Goal: Information Seeking & Learning: Learn about a topic

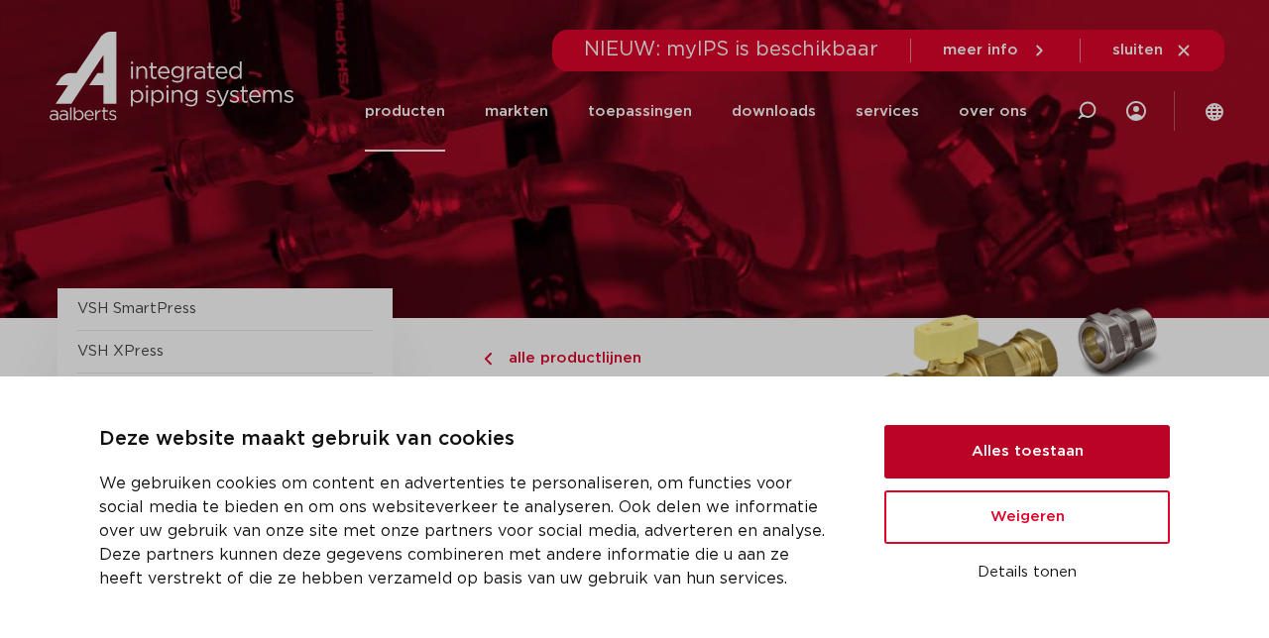
click at [936, 455] on button "Alles toestaan" at bounding box center [1026, 452] width 285 height 54
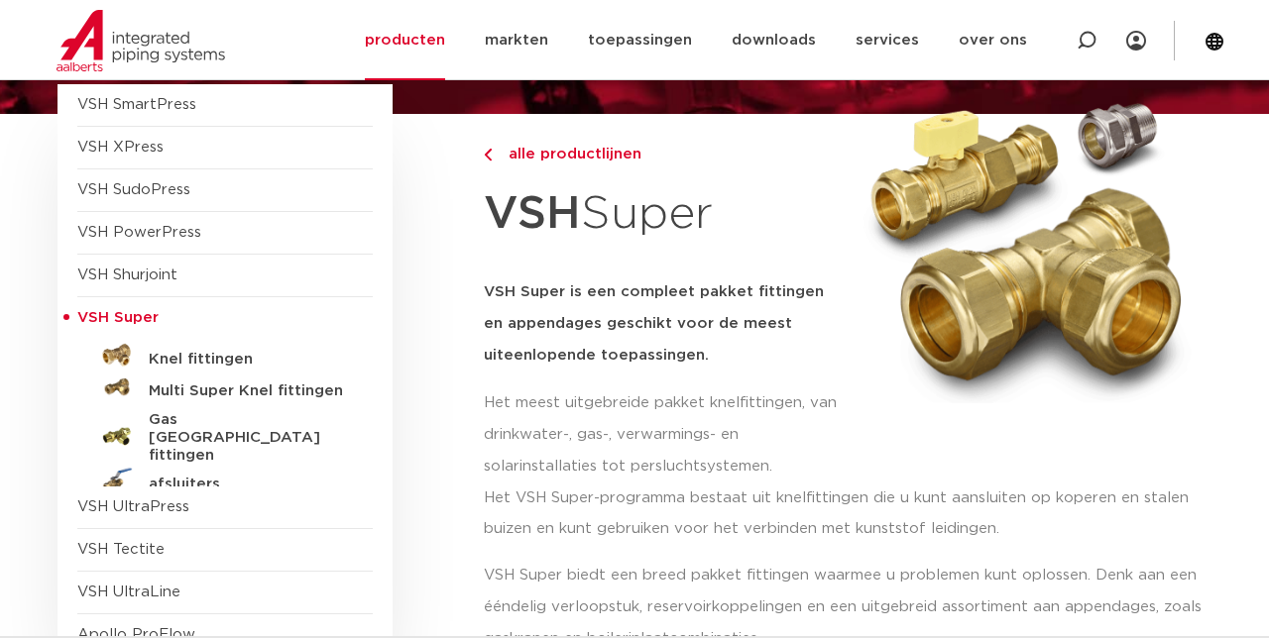
scroll to position [204, 0]
click at [173, 358] on h5 "Knel fittingen" at bounding box center [247, 360] width 196 height 18
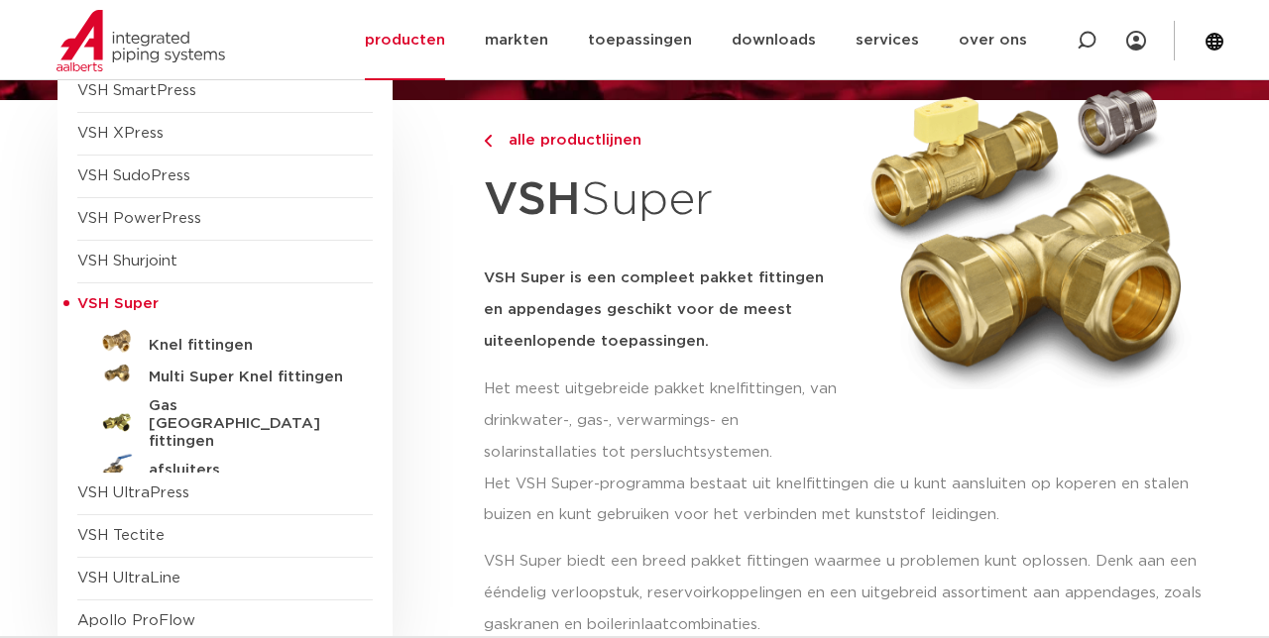
scroll to position [287, 0]
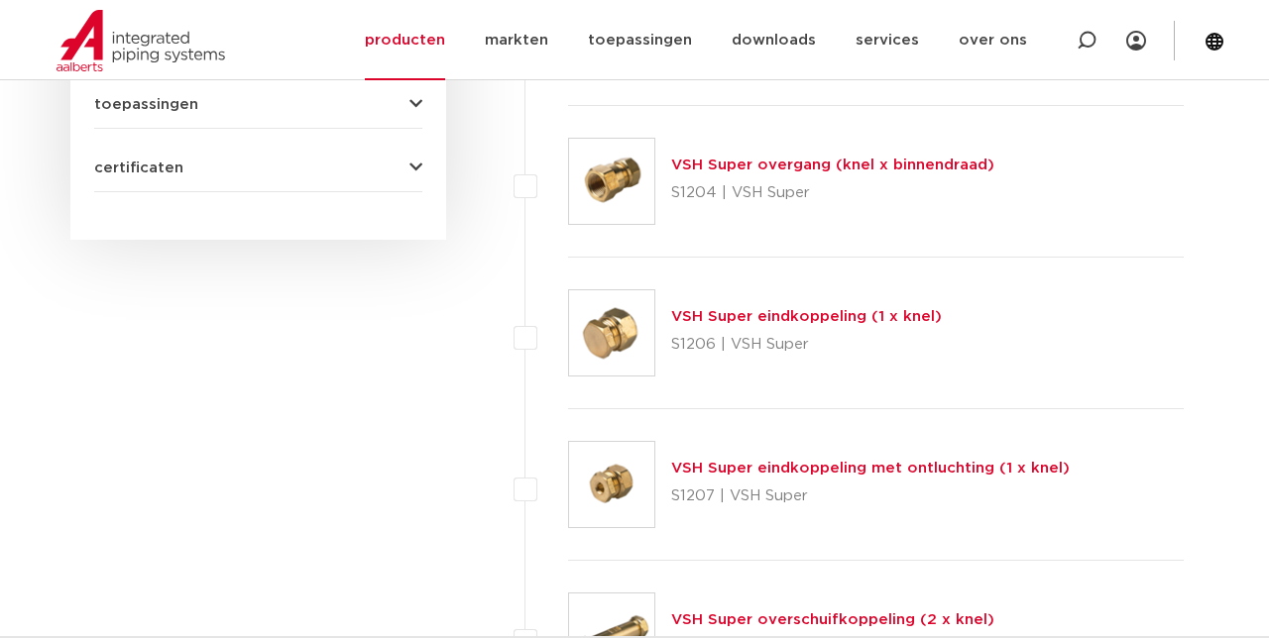
scroll to position [1235, 0]
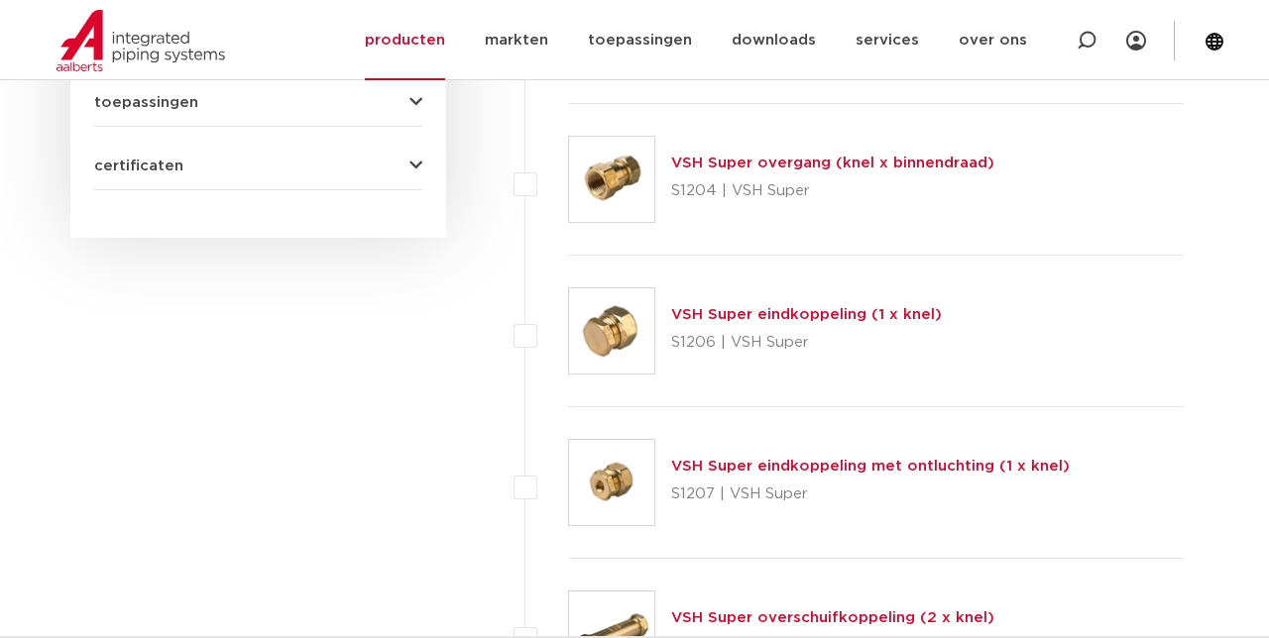
click at [629, 480] on img at bounding box center [611, 482] width 85 height 85
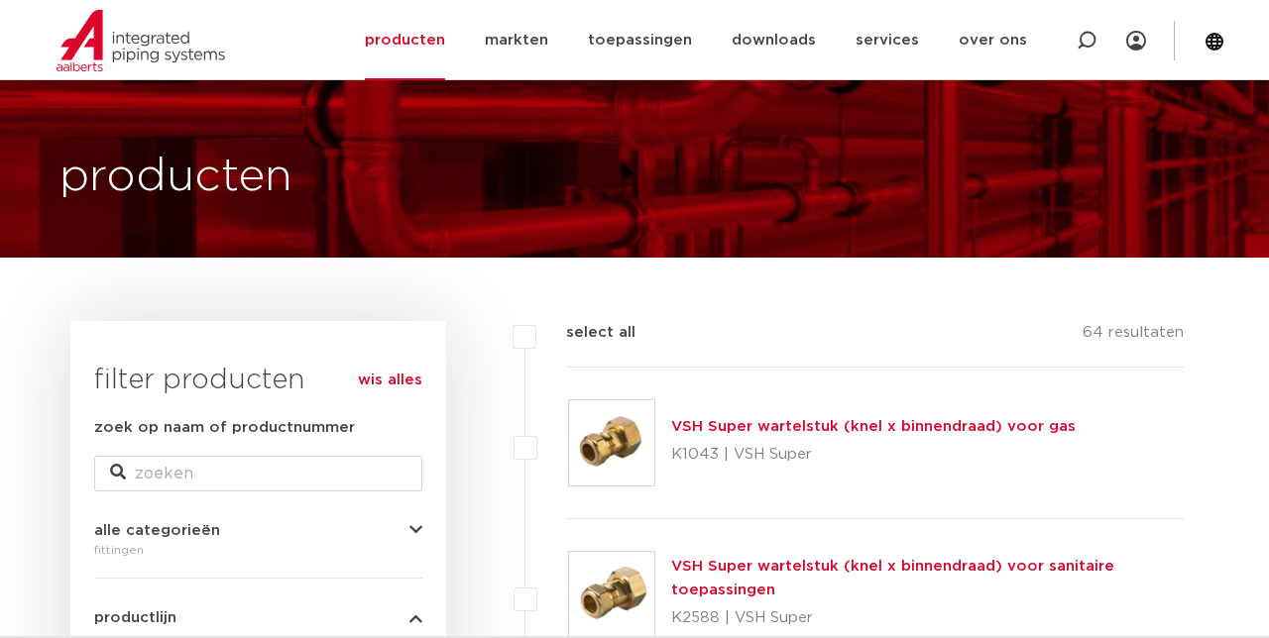
scroll to position [0, 0]
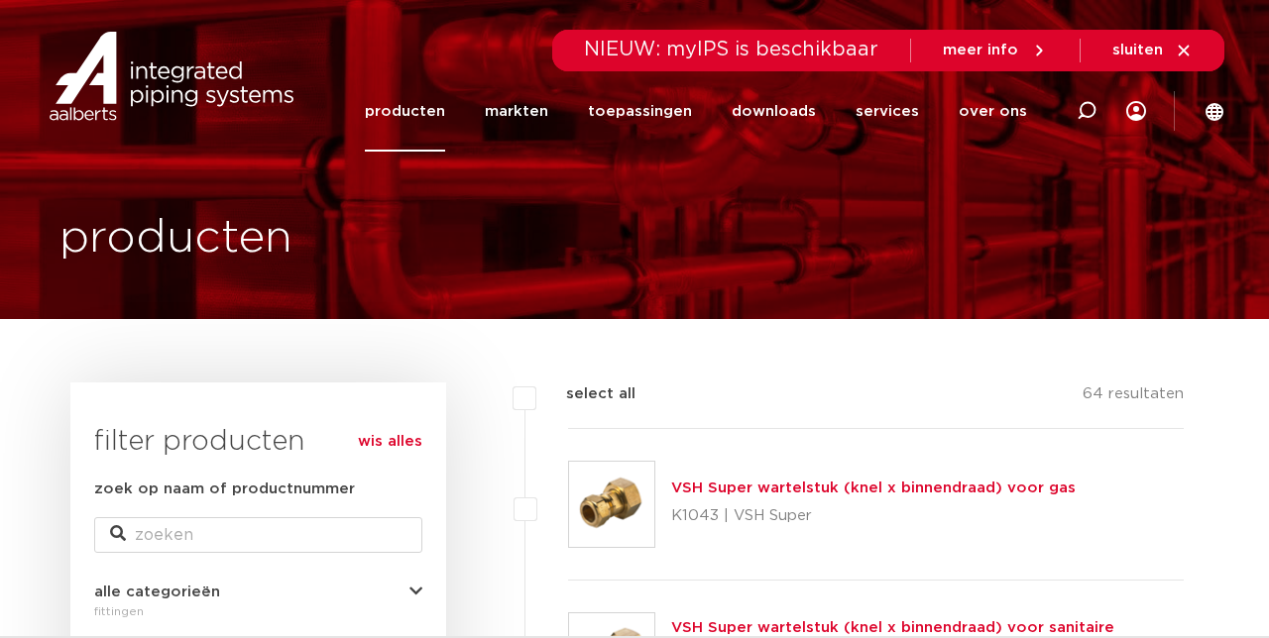
click at [1078, 109] on icon at bounding box center [1086, 111] width 20 height 20
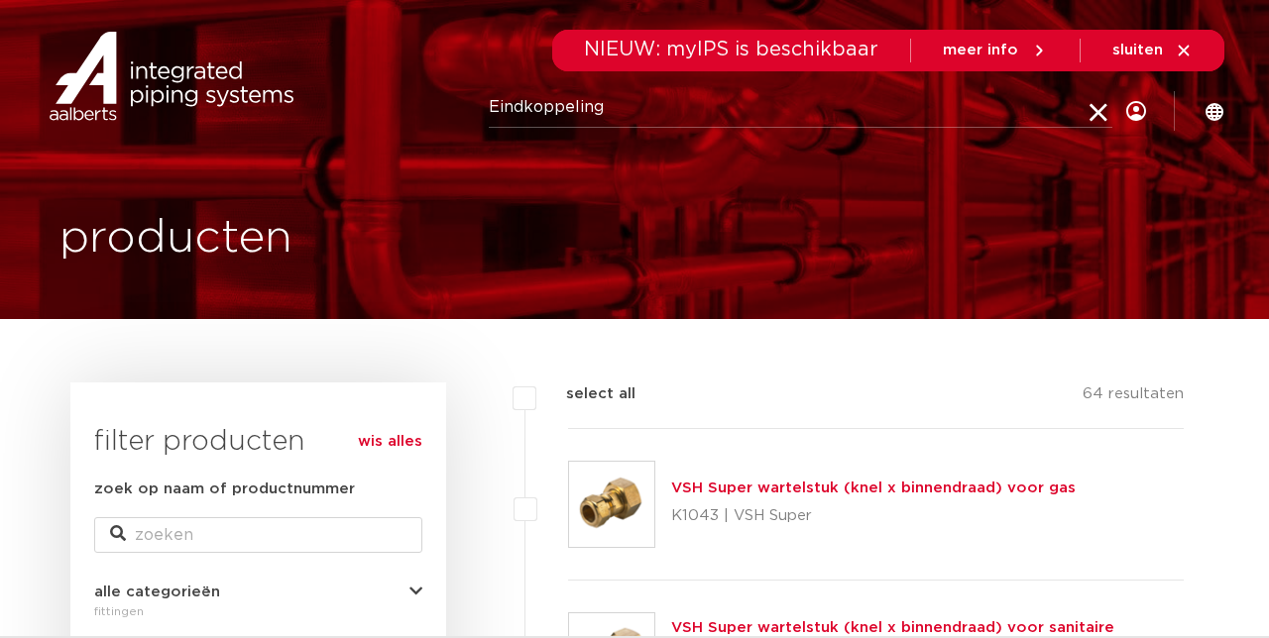
type input "Eindkoppeling"
click button "Zoeken" at bounding box center [0, 0] width 0 height 0
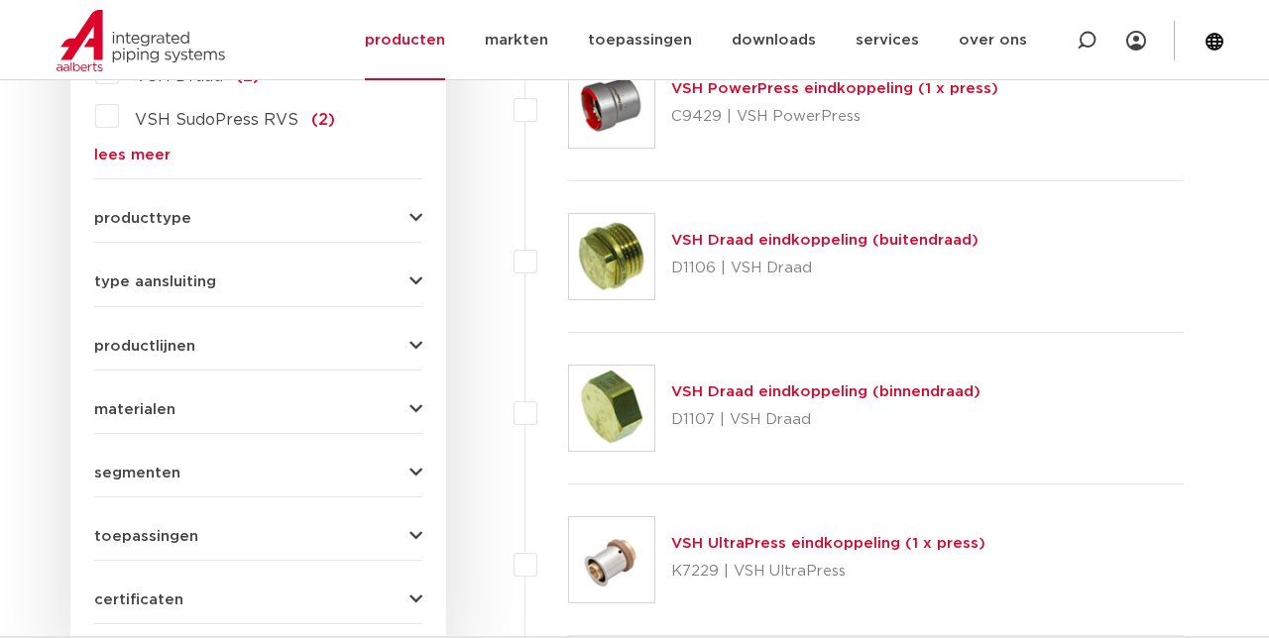
scroll to position [1209, 0]
click at [149, 282] on span "type aansluiting" at bounding box center [155, 281] width 122 height 15
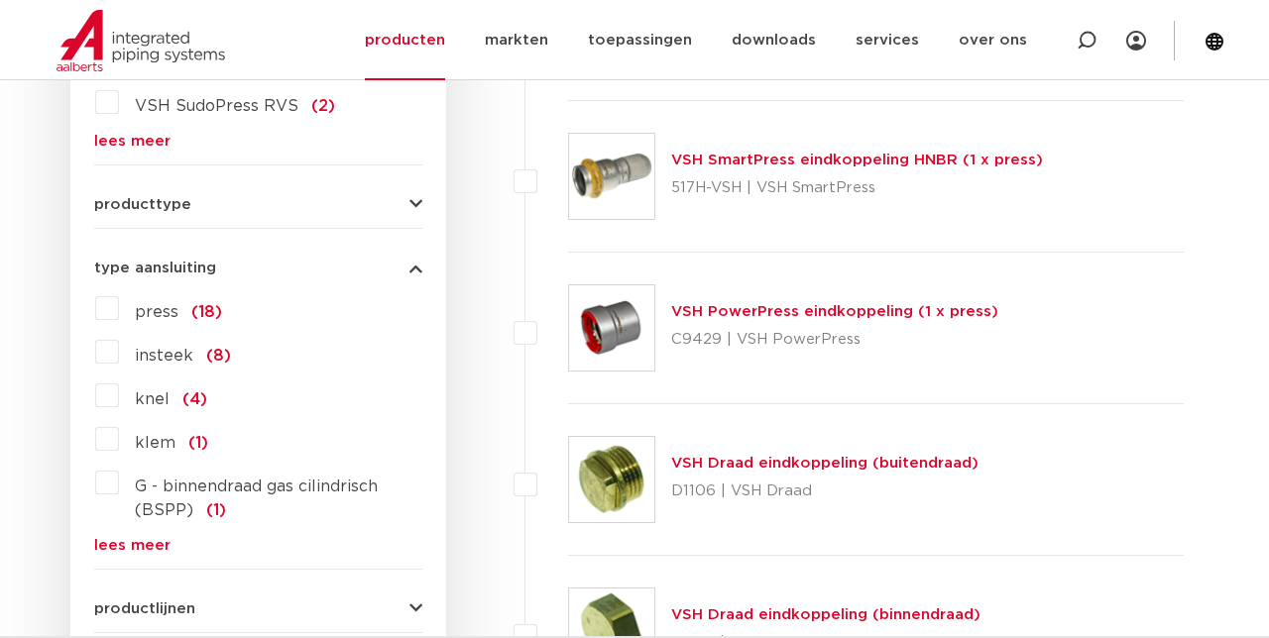
scroll to position [958, 0]
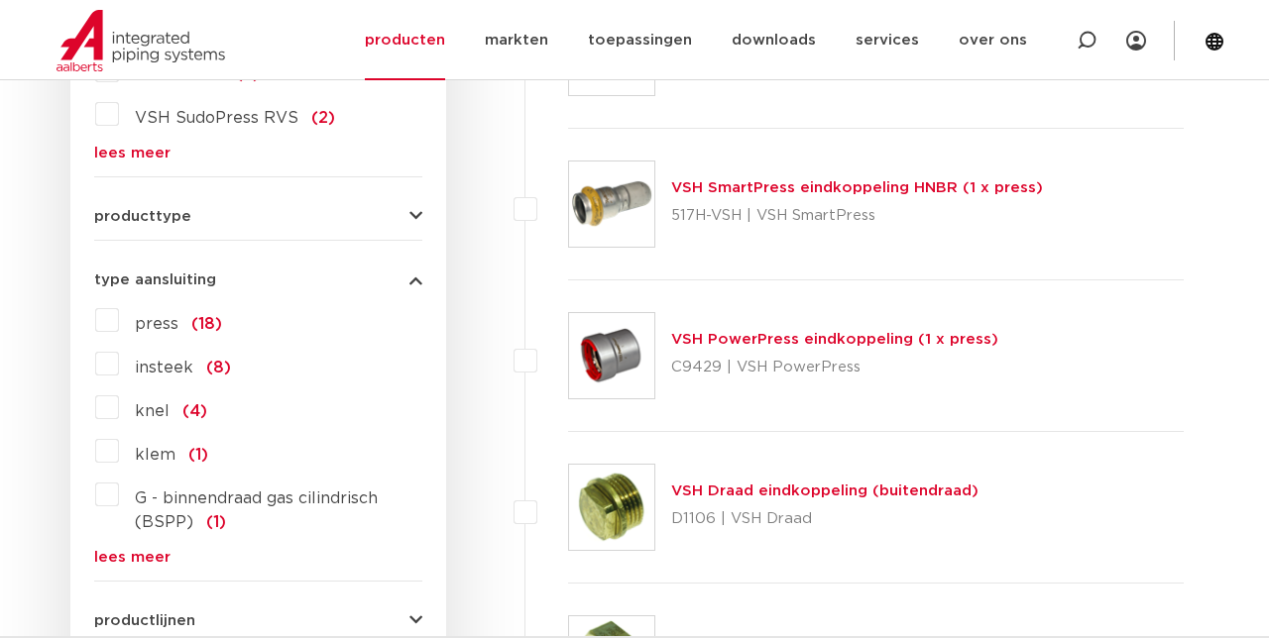
click at [147, 403] on span "knel" at bounding box center [152, 411] width 35 height 16
click at [0, 0] on input "knel (4)" at bounding box center [0, 0] width 0 height 0
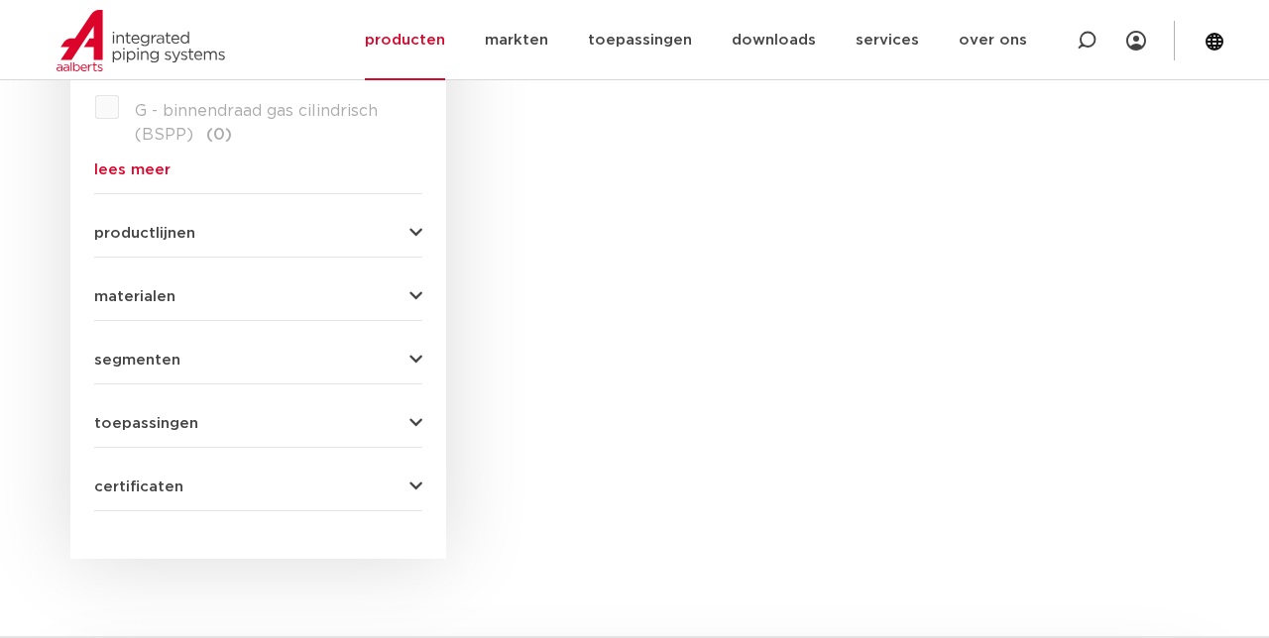
scroll to position [1346, 0]
click at [165, 298] on span "materialen" at bounding box center [134, 295] width 81 height 15
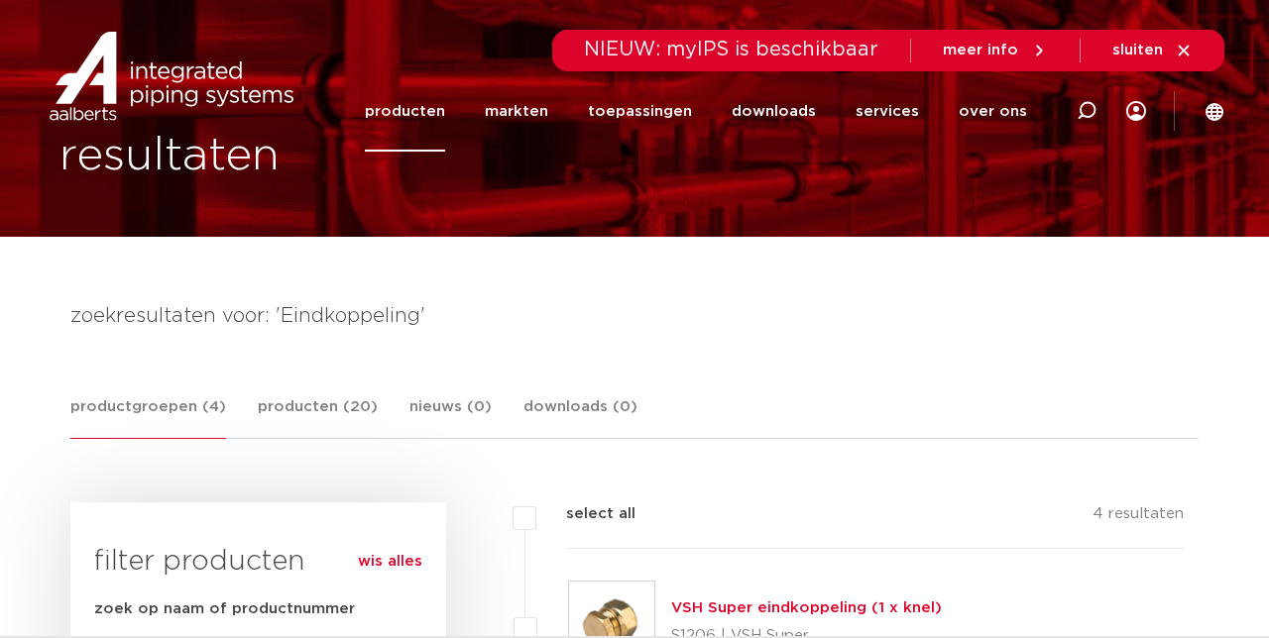
scroll to position [0, 0]
